Goal: Information Seeking & Learning: Find specific fact

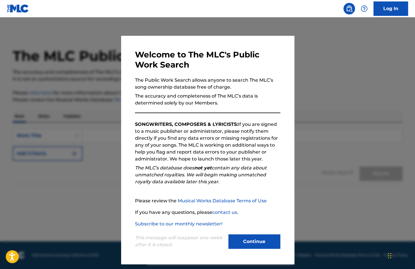
click at [269, 242] on button "Continue" at bounding box center [255, 241] width 52 height 14
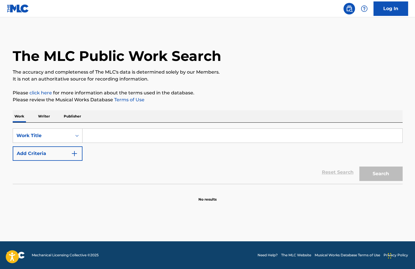
click at [94, 135] on input "Search Form" at bounding box center [243, 136] width 320 height 14
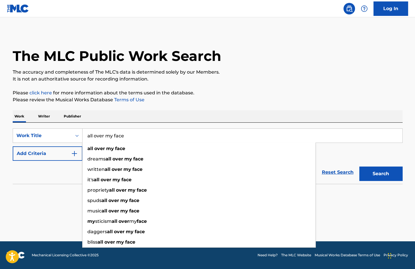
type input "all over my face"
click at [360, 166] on button "Search" at bounding box center [381, 173] width 43 height 14
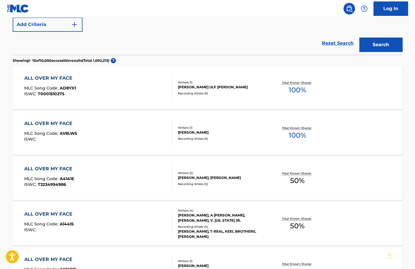
scroll to position [144, 0]
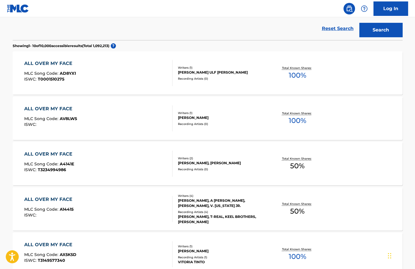
click at [56, 199] on div "ALL OVER MY FACE" at bounding box center [49, 199] width 51 height 7
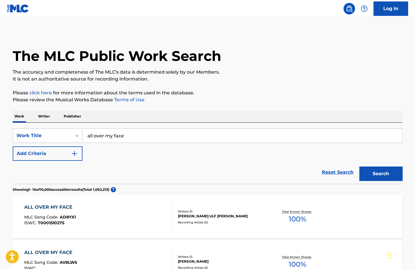
click at [69, 156] on button "Add Criteria" at bounding box center [48, 153] width 70 height 14
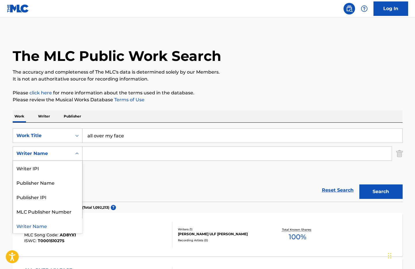
click at [75, 155] on icon "Search Form" at bounding box center [77, 154] width 6 height 6
click at [119, 156] on input "Search Form" at bounding box center [237, 154] width 309 height 14
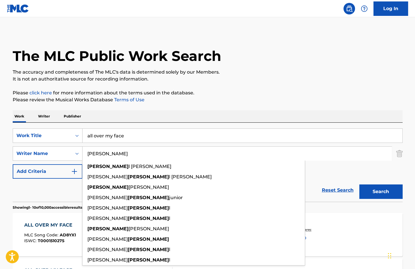
type input "[PERSON_NAME]"
click at [360, 184] on button "Search" at bounding box center [381, 191] width 43 height 14
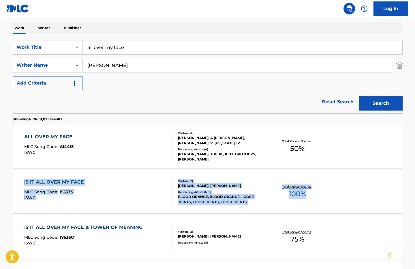
scroll to position [89, 0]
click at [146, 143] on div "ALL OVER MY FACE MLC Song Code : A14415 ISWC :" at bounding box center [98, 146] width 148 height 26
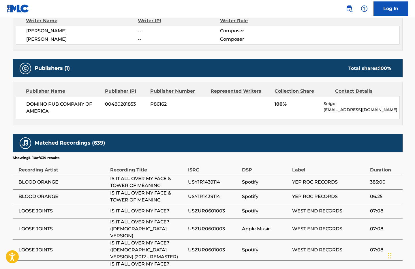
scroll to position [222, 0]
